Goal: Information Seeking & Learning: Learn about a topic

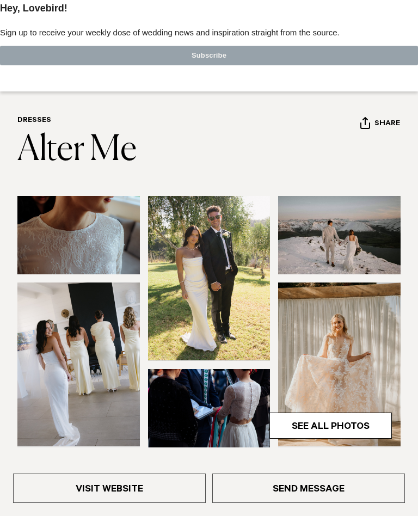
click at [333, 426] on link "See All Photos" at bounding box center [330, 425] width 122 height 26
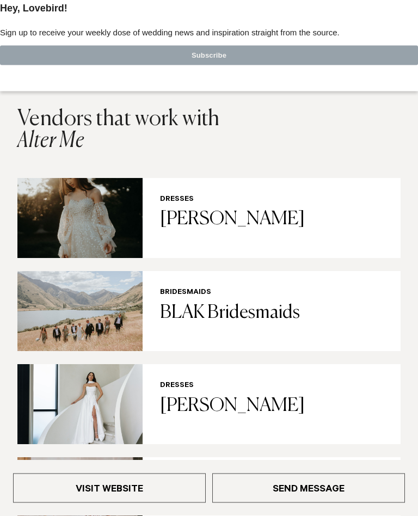
scroll to position [1810, 0]
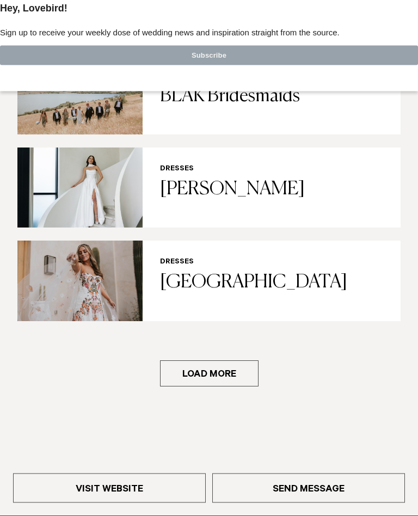
click at [220, 361] on button "Load more" at bounding box center [209, 374] width 98 height 26
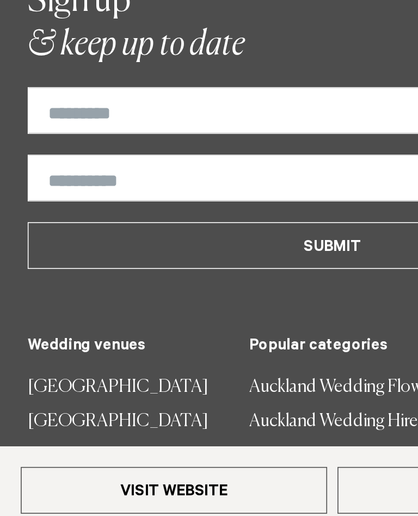
scroll to position [3262, 0]
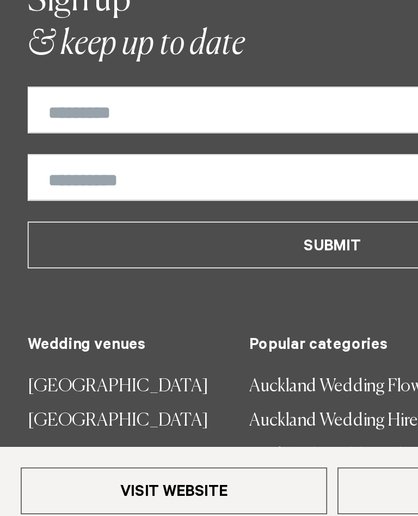
click at [212, 412] on link "Auckland Wedding Flowers" at bounding box center [234, 423] width 155 height 22
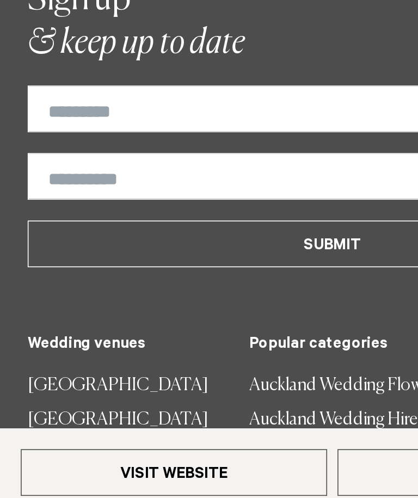
scroll to position [3269, 0]
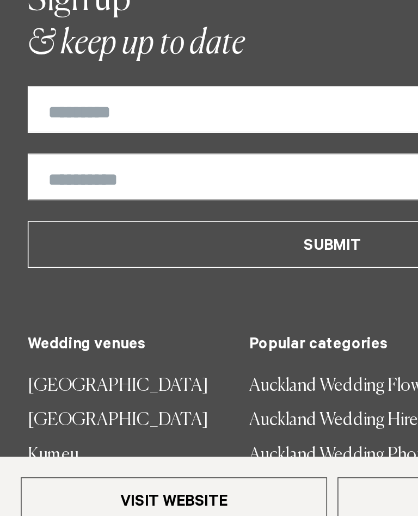
click at [189, 427] on link "Auckland Wedding Hire" at bounding box center [234, 438] width 155 height 22
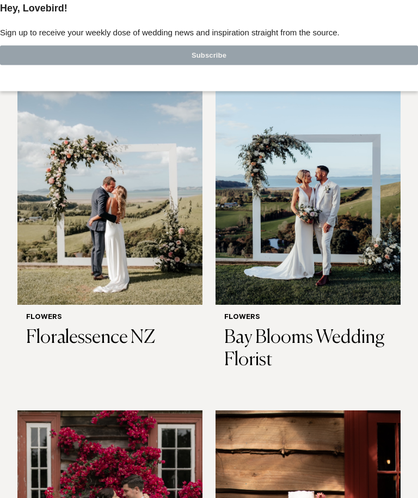
scroll to position [316, 0]
click at [119, 244] on img at bounding box center [109, 181] width 185 height 248
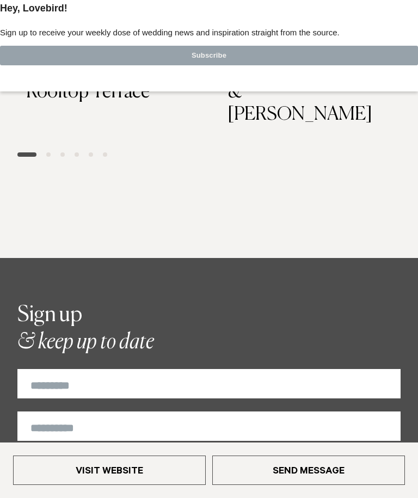
scroll to position [1605, 0]
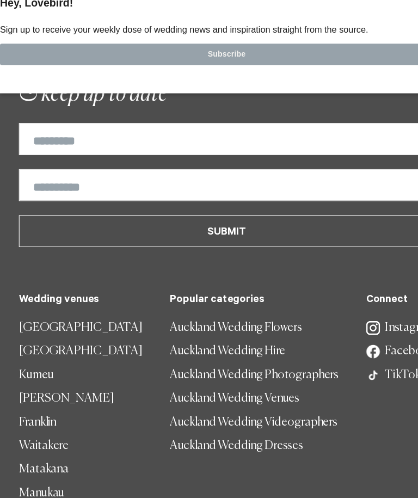
scroll to position [2115, 0]
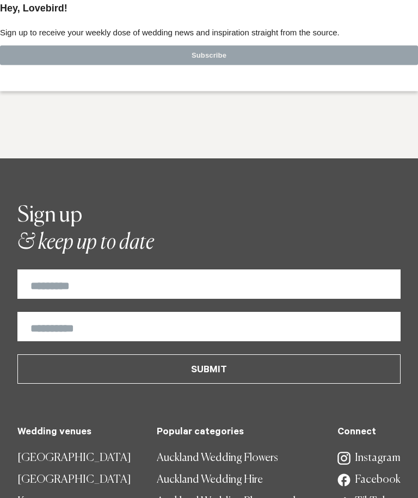
scroll to position [2732, 0]
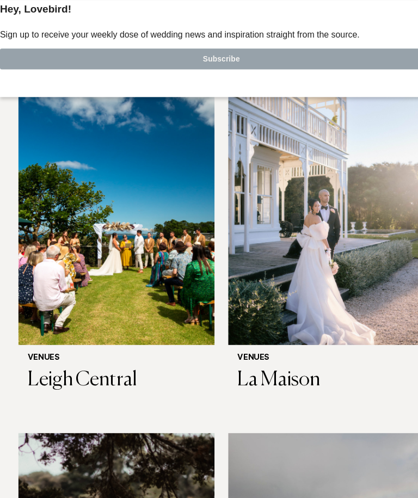
scroll to position [5407, 0]
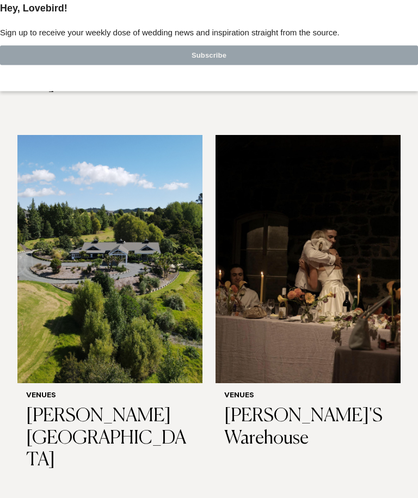
scroll to position [7473, 0]
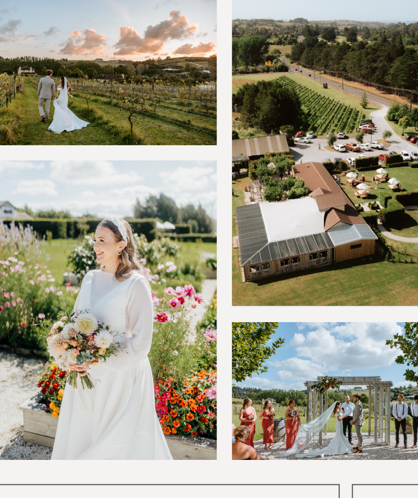
scroll to position [39, 0]
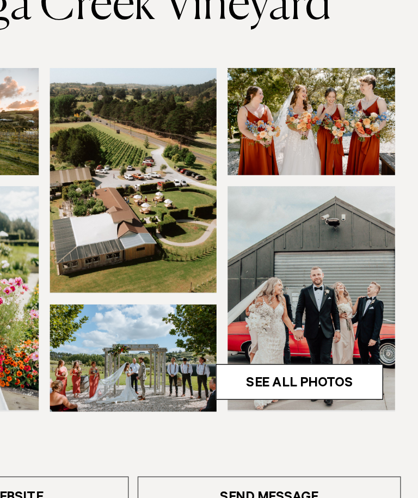
click at [269, 373] on link "See All Photos" at bounding box center [330, 386] width 122 height 26
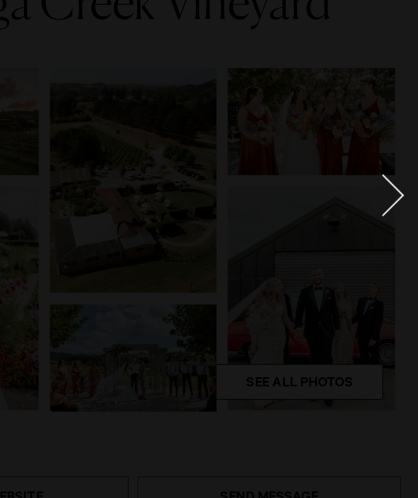
scroll to position [40, 0]
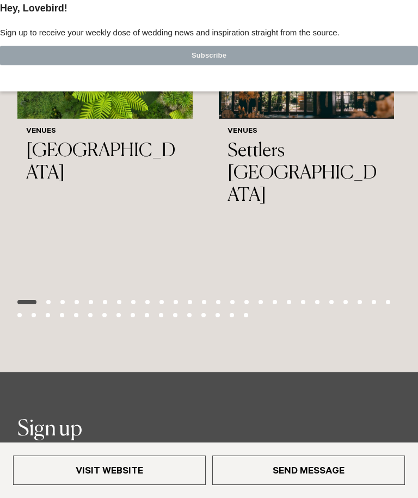
scroll to position [2704, 0]
